Goal: Find specific page/section: Find specific page/section

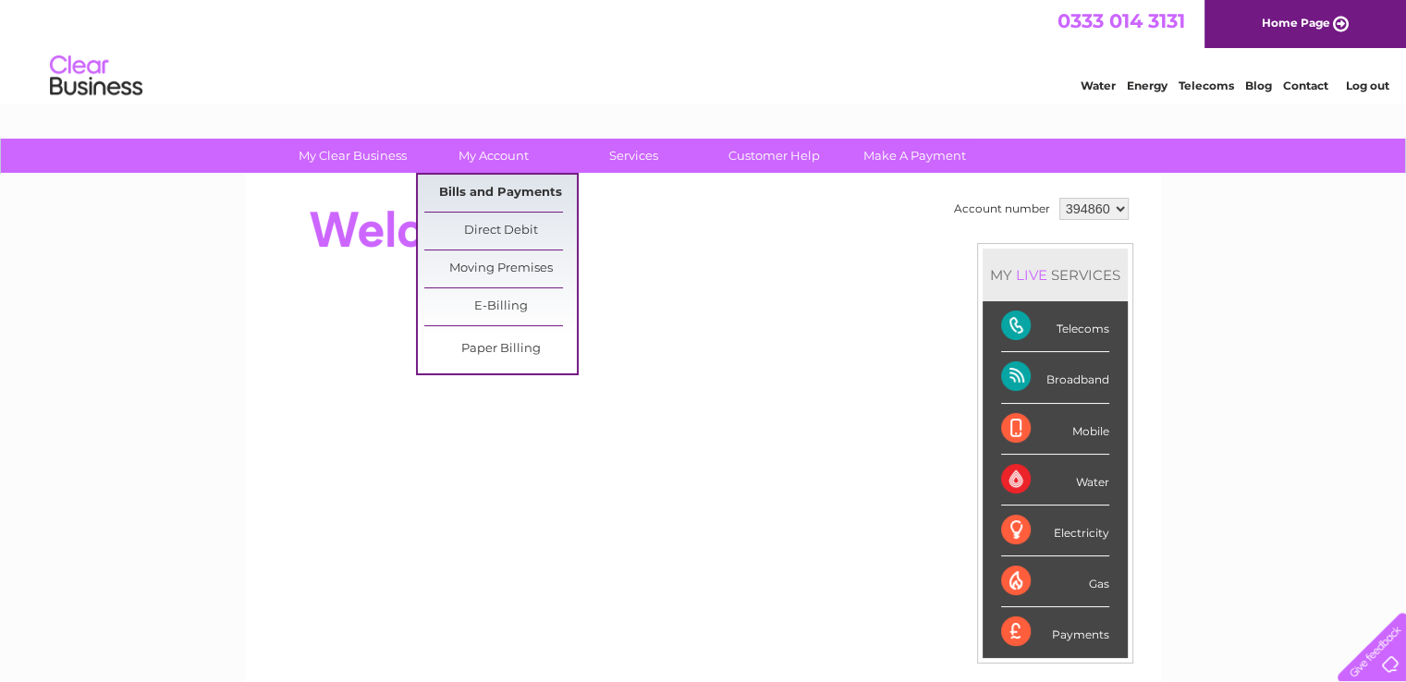
click at [488, 193] on link "Bills and Payments" at bounding box center [500, 193] width 153 height 37
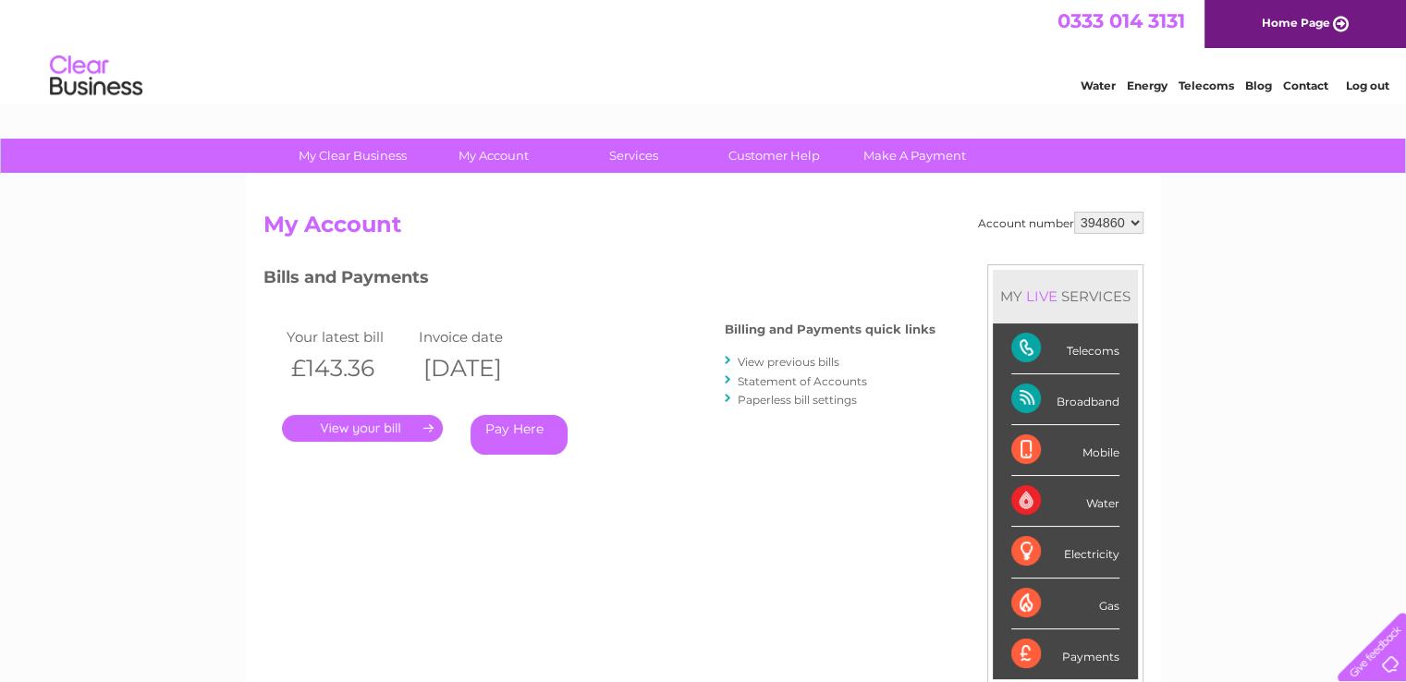
click at [1378, 83] on link "Log out" at bounding box center [1366, 86] width 43 height 14
